Goal: Find specific page/section: Find specific page/section

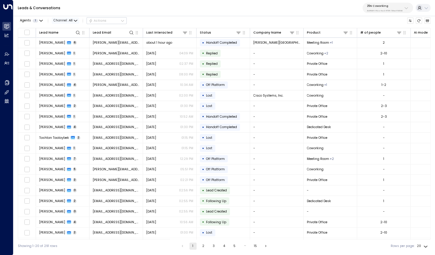
click at [71, 20] on span "All" at bounding box center [71, 21] width 4 height 4
click at [379, 5] on div at bounding box center [217, 127] width 435 height 255
click at [377, 7] on p "25N Coworking" at bounding box center [385, 6] width 36 height 4
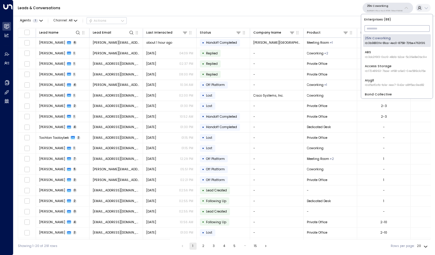
click at [378, 30] on input "text" at bounding box center [396, 29] width 65 height 10
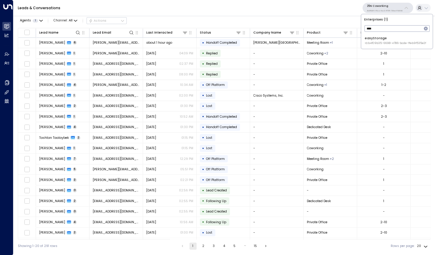
type input "****"
click at [383, 44] on span "ID: b4f09b35-6698-4786-bcde-ffeb9f535e2f" at bounding box center [395, 43] width 61 height 4
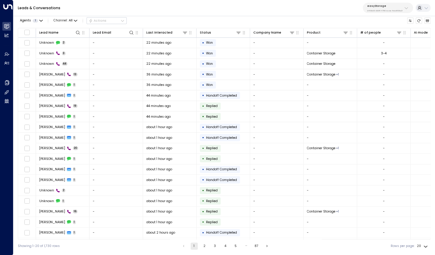
click at [393, 11] on p "b4f09b35-6698-4786-bcde-ffeb9f535e2f" at bounding box center [384, 11] width 35 height 2
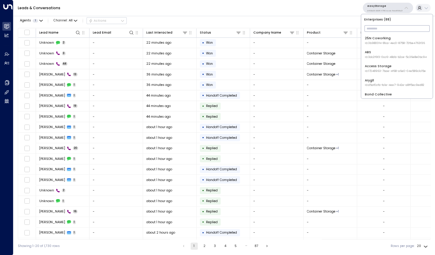
click at [369, 29] on input "text" at bounding box center [396, 29] width 65 height 10
type input "**********"
click at [391, 45] on li "Storage Star ID: bc340fee-f559-48fc-84eb-70f3f6817ad8" at bounding box center [397, 40] width 68 height 13
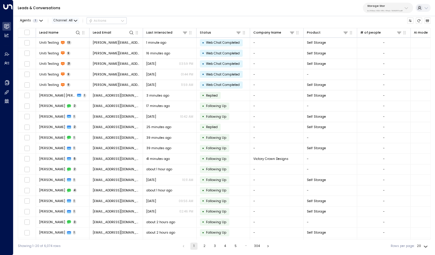
click at [73, 19] on span "Channel: All" at bounding box center [65, 21] width 27 height 6
click at [65, 65] on li "Voice" at bounding box center [68, 68] width 29 height 8
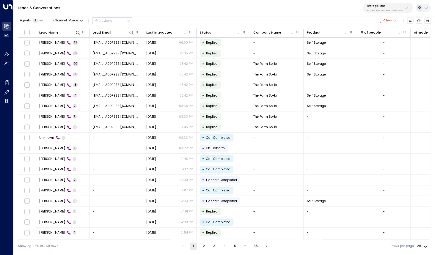
click at [311, 22] on div "Agents 1 Channel: Voice Actions Clear all" at bounding box center [224, 21] width 413 height 10
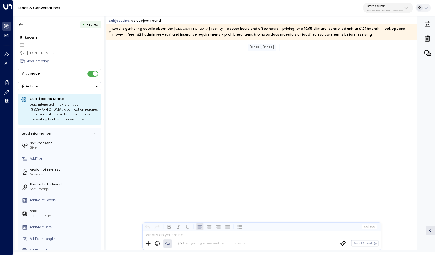
scroll to position [1203, 0]
